Goal: Transaction & Acquisition: Purchase product/service

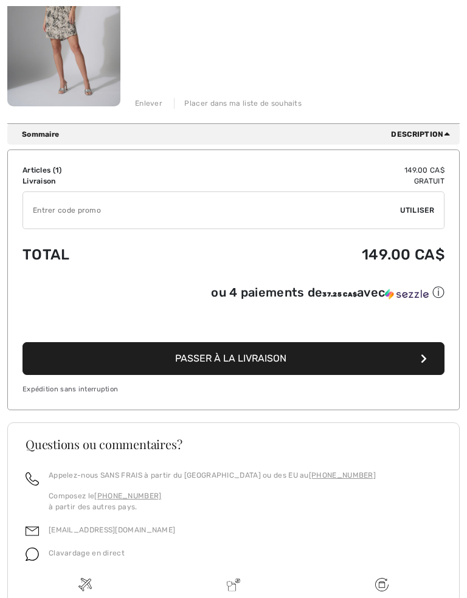
click at [241, 362] on span "Passer à la livraison" at bounding box center [230, 359] width 111 height 12
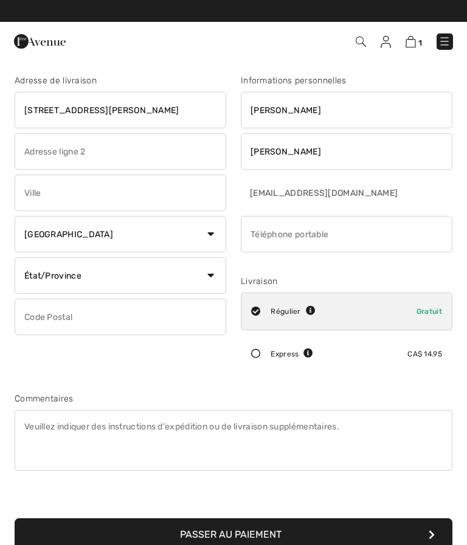
type input "[STREET_ADDRESS]"
click at [69, 188] on input "text" at bounding box center [121, 192] width 212 height 36
type input "Saint John"
click at [213, 272] on select "État/Province Alberta Colombie-Britannique Ile-du-Prince-Edward Manitoba Nouvea…" at bounding box center [121, 275] width 212 height 36
select select "NB"
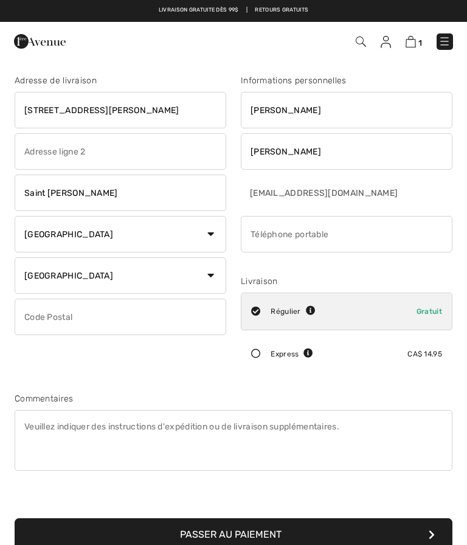
click at [49, 317] on input "text" at bounding box center [121, 317] width 212 height 36
type input "E2M4L8"
click at [277, 238] on input "phone" at bounding box center [347, 234] width 212 height 36
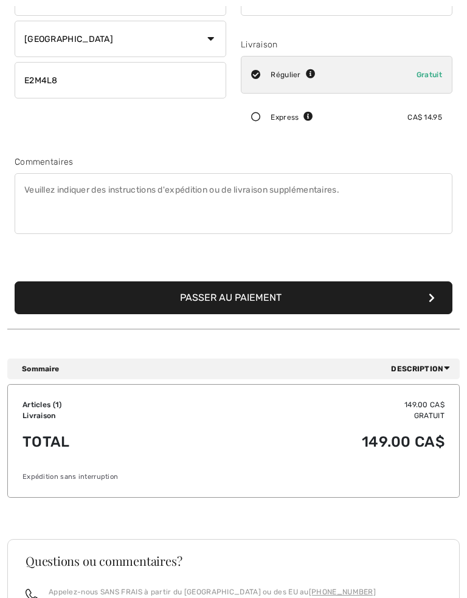
scroll to position [237, 0]
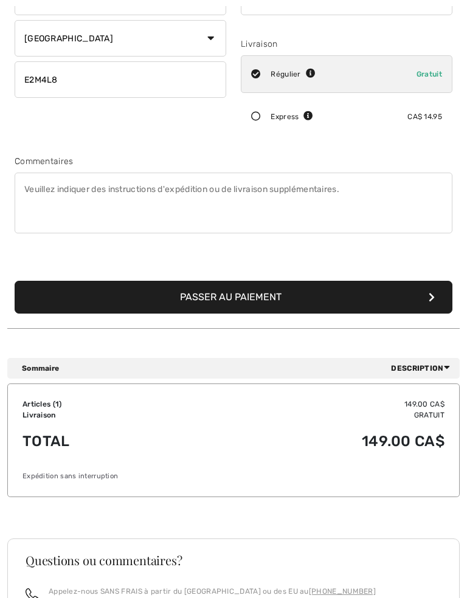
type input "5066723207"
click at [246, 295] on button "Passer au paiement" at bounding box center [234, 297] width 438 height 33
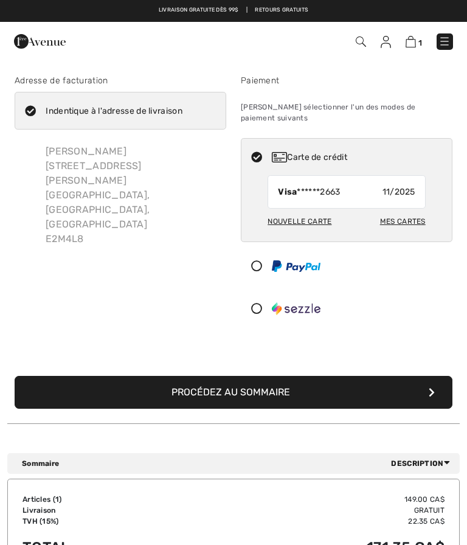
click at [299, 214] on div "Nouvelle carte" at bounding box center [300, 221] width 64 height 21
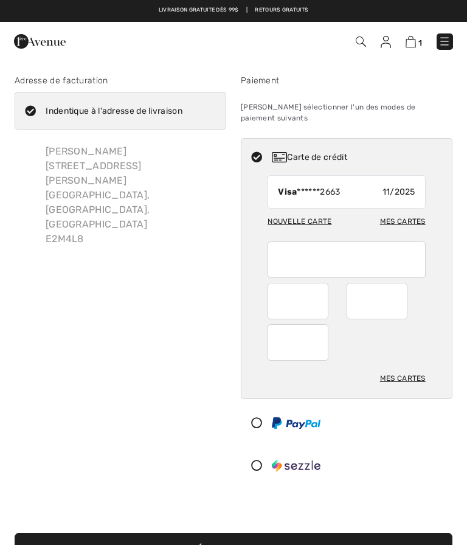
radio input "true"
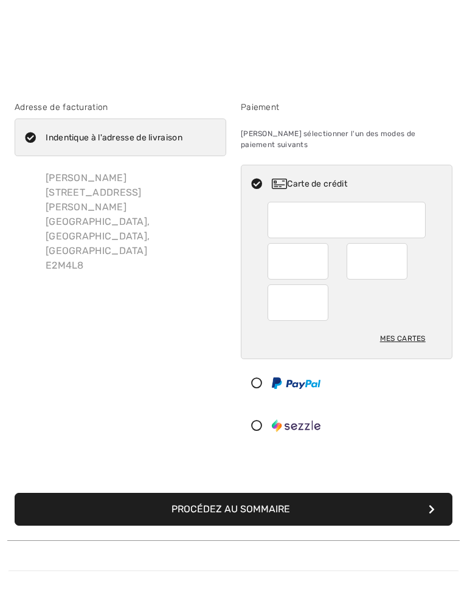
scroll to position [139, 0]
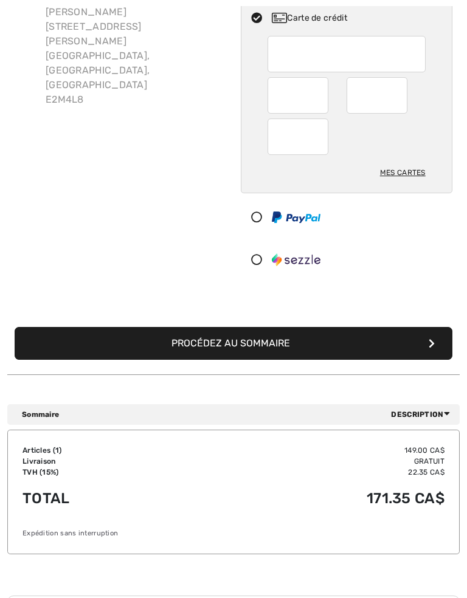
click at [265, 331] on button "Procédez au sommaire" at bounding box center [234, 343] width 438 height 33
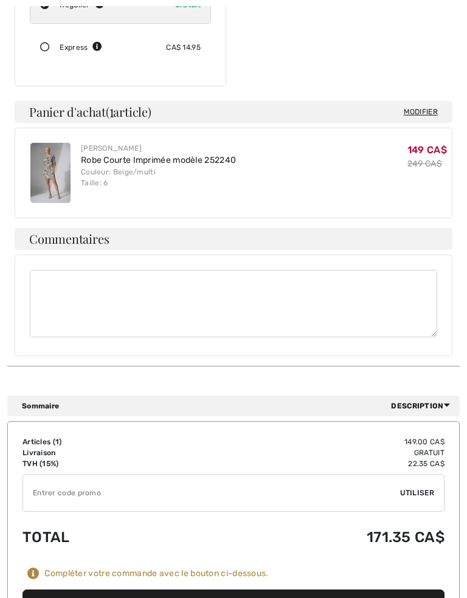
scroll to position [331, 0]
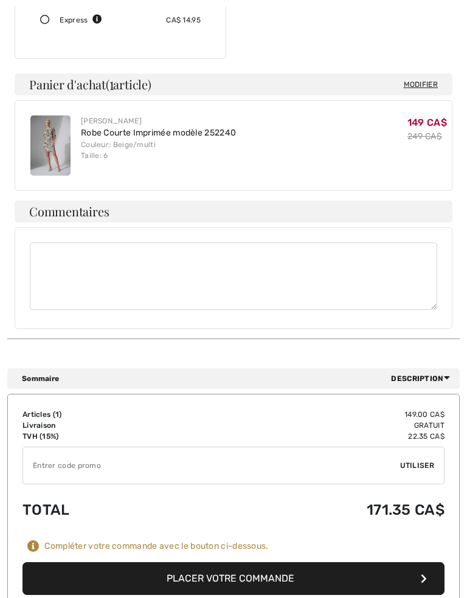
click at [240, 544] on button "Placer votre commande" at bounding box center [233, 578] width 422 height 33
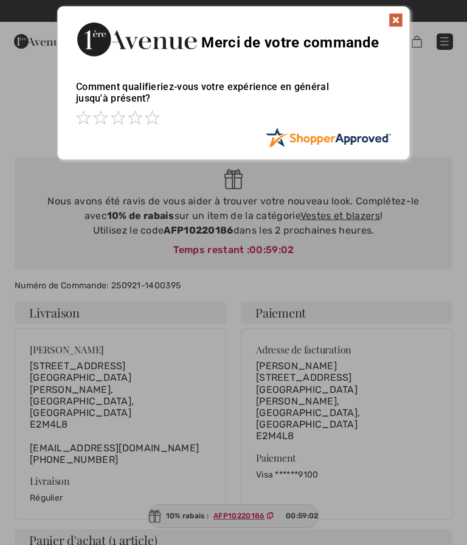
click at [399, 21] on img at bounding box center [395, 20] width 15 height 15
